Goal: Task Accomplishment & Management: Use online tool/utility

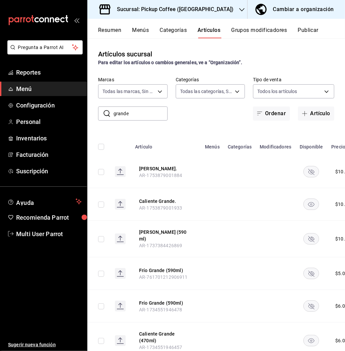
click at [211, 6] on div "Sucursal: Pickup Coffee ([GEOGRAPHIC_DATA])" at bounding box center [170, 9] width 154 height 19
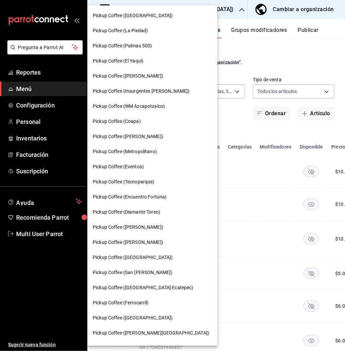
click at [223, 21] on div at bounding box center [172, 175] width 345 height 351
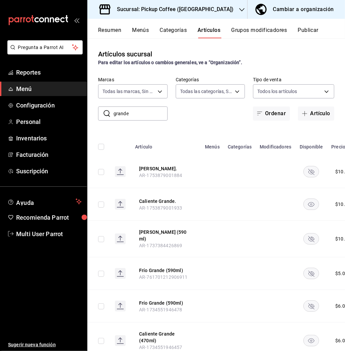
click at [144, 113] on input "grande" at bounding box center [141, 113] width 54 height 13
type input "g"
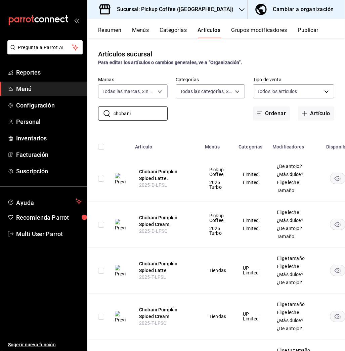
type input "chobani"
click at [139, 29] on button "Menús" at bounding box center [140, 32] width 17 height 11
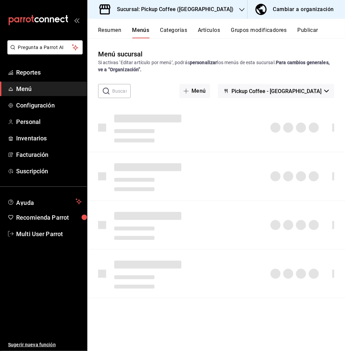
click at [111, 28] on button "Resumen" at bounding box center [109, 32] width 23 height 11
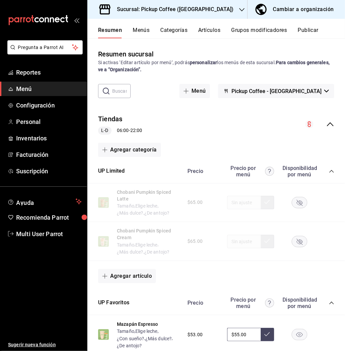
click at [292, 204] on rect "button" at bounding box center [299, 202] width 15 height 11
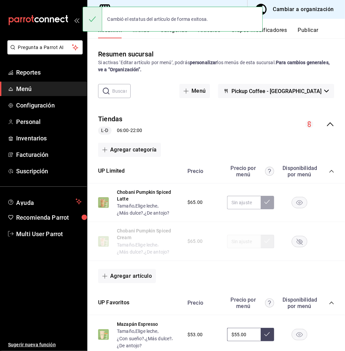
click at [294, 240] on rect "button" at bounding box center [299, 241] width 15 height 11
click at [306, 31] on button "Publicar" at bounding box center [308, 32] width 21 height 11
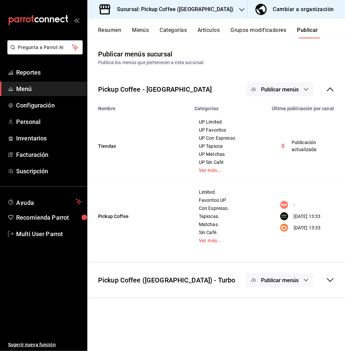
click at [291, 90] on span "Publicar menús" at bounding box center [280, 89] width 38 height 6
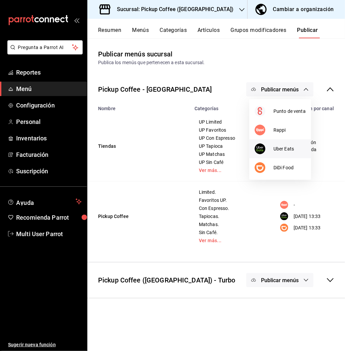
click at [281, 146] on span "Uber Eats" at bounding box center [289, 148] width 32 height 7
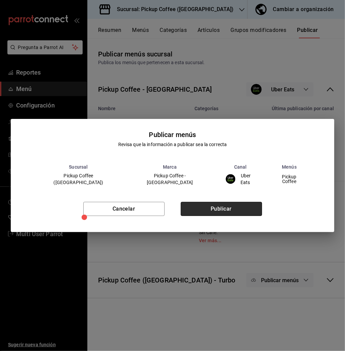
click at [228, 206] on button "Publicar" at bounding box center [221, 209] width 81 height 14
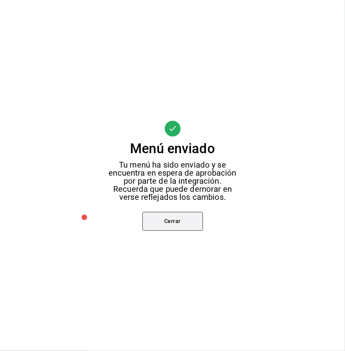
click at [180, 218] on button "Cerrar" at bounding box center [172, 221] width 60 height 19
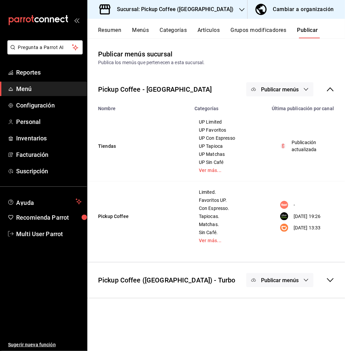
click at [277, 87] on span "Publicar menús" at bounding box center [280, 89] width 38 height 6
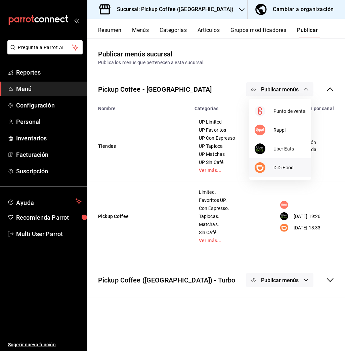
click at [279, 168] on span "DiDi Food" at bounding box center [289, 167] width 32 height 7
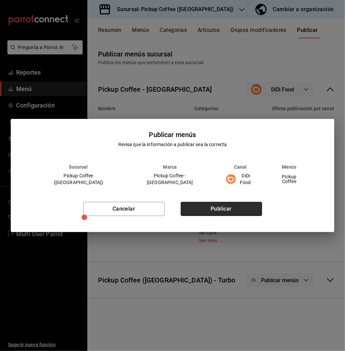
click at [228, 208] on button "Publicar" at bounding box center [221, 209] width 81 height 14
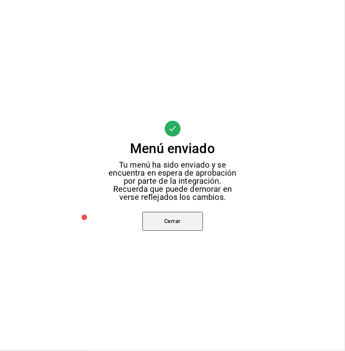
click at [190, 224] on button "Cerrar" at bounding box center [172, 221] width 60 height 19
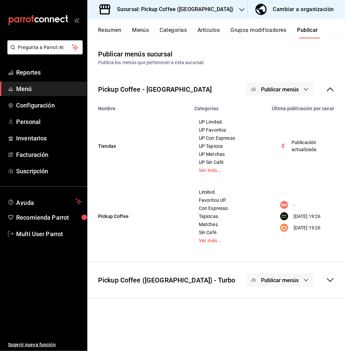
click at [275, 91] on span "Publicar menús" at bounding box center [280, 89] width 38 height 6
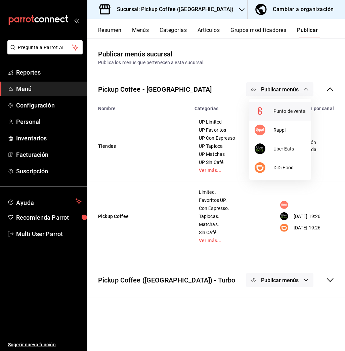
click at [287, 111] on span "Punto de venta" at bounding box center [289, 111] width 32 height 7
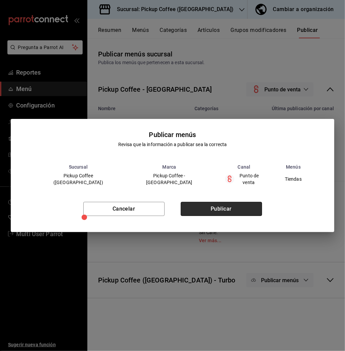
click at [238, 204] on button "Publicar" at bounding box center [221, 209] width 81 height 14
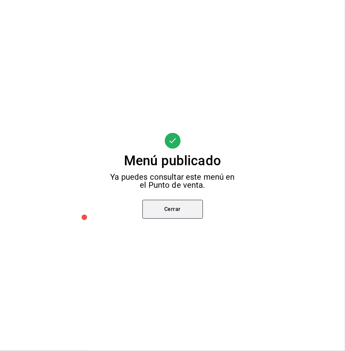
click at [194, 207] on button "Cerrar" at bounding box center [172, 209] width 60 height 19
